Goal: Transaction & Acquisition: Download file/media

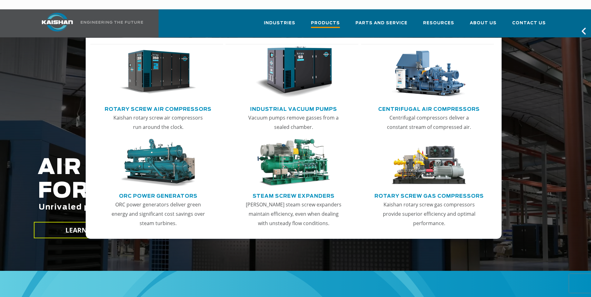
click at [337, 20] on span "Products" at bounding box center [325, 24] width 29 height 8
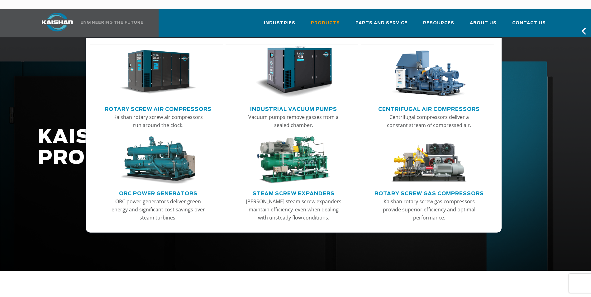
click at [158, 75] on img "Main menu" at bounding box center [158, 72] width 77 height 52
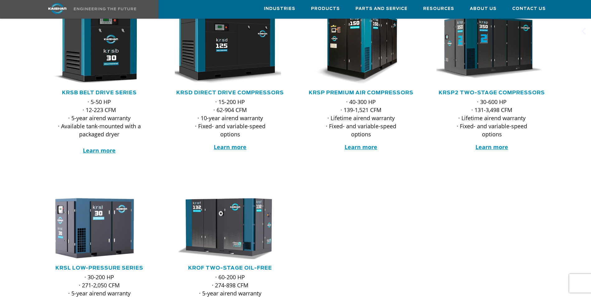
scroll to position [125, 0]
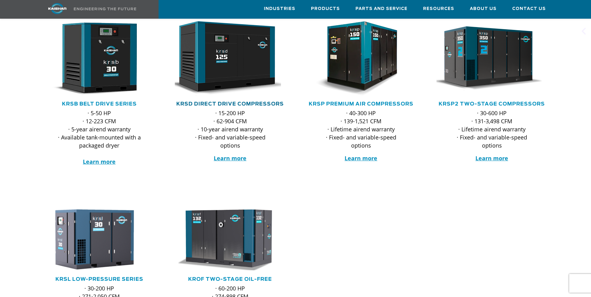
click at [235, 102] on link "KRSD Direct Drive Compressors" at bounding box center [229, 104] width 107 height 5
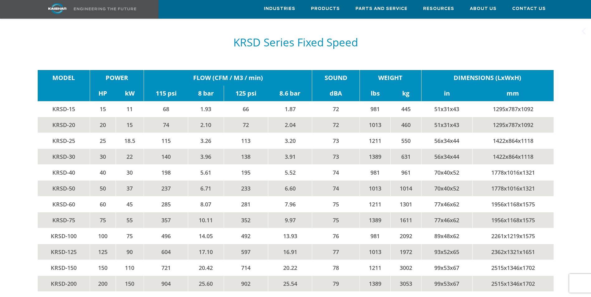
scroll to position [1059, 0]
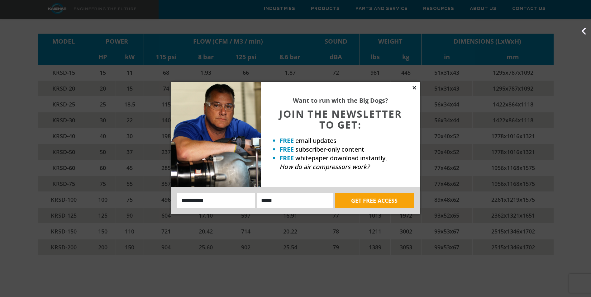
click at [416, 89] on icon at bounding box center [415, 88] width 6 height 6
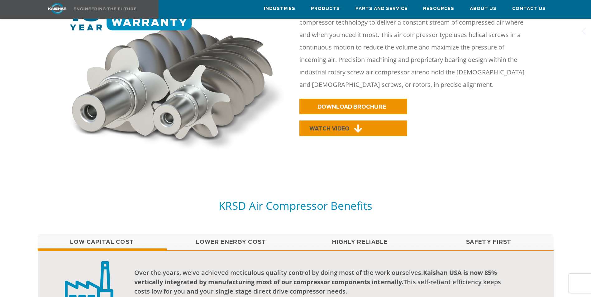
scroll to position [312, 0]
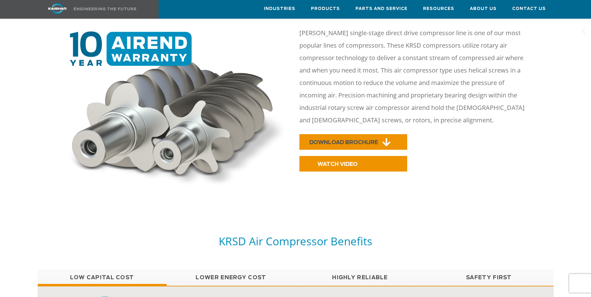
click at [342, 140] on span "DOWNLOAD BROCHURE" at bounding box center [343, 142] width 69 height 5
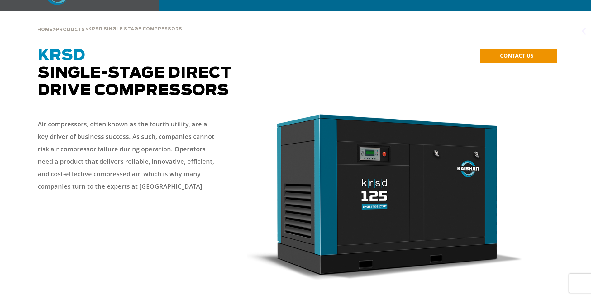
scroll to position [0, 0]
